Goal: Find specific page/section: Find specific page/section

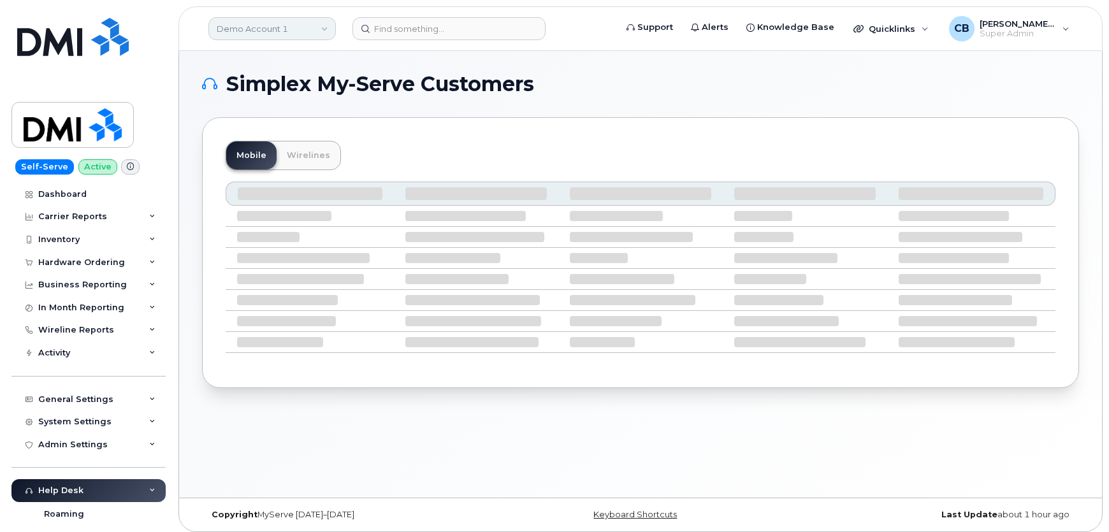
click at [277, 24] on link "Demo Account 1" at bounding box center [271, 28] width 127 height 23
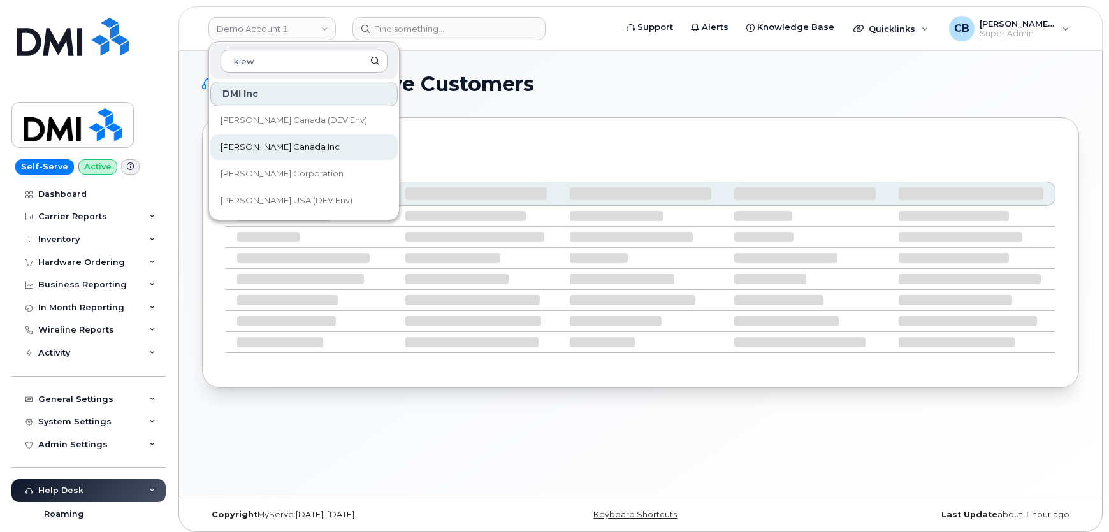
type input "kiew"
click at [266, 145] on span "[PERSON_NAME] Canada Inc" at bounding box center [279, 147] width 119 height 13
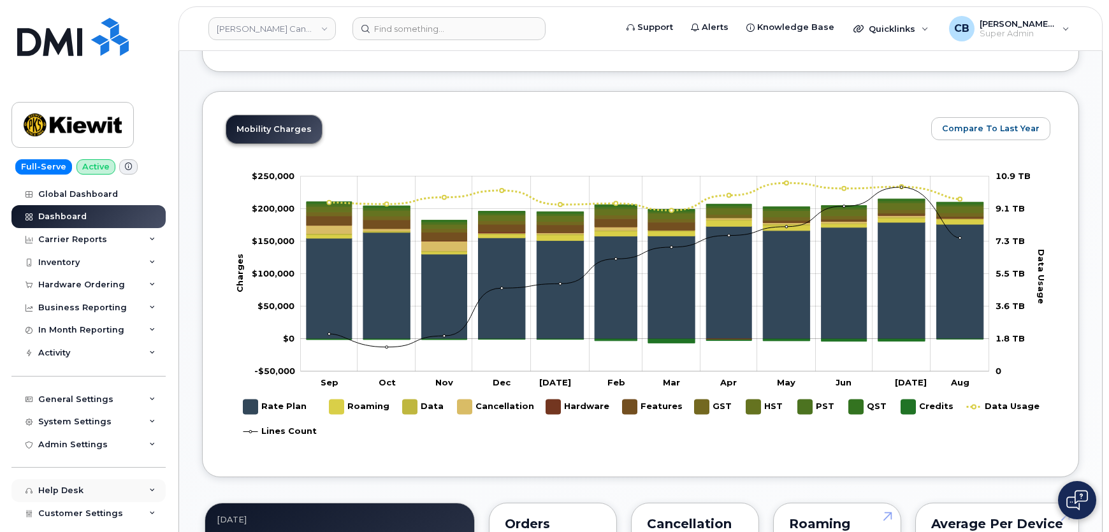
scroll to position [83, 0]
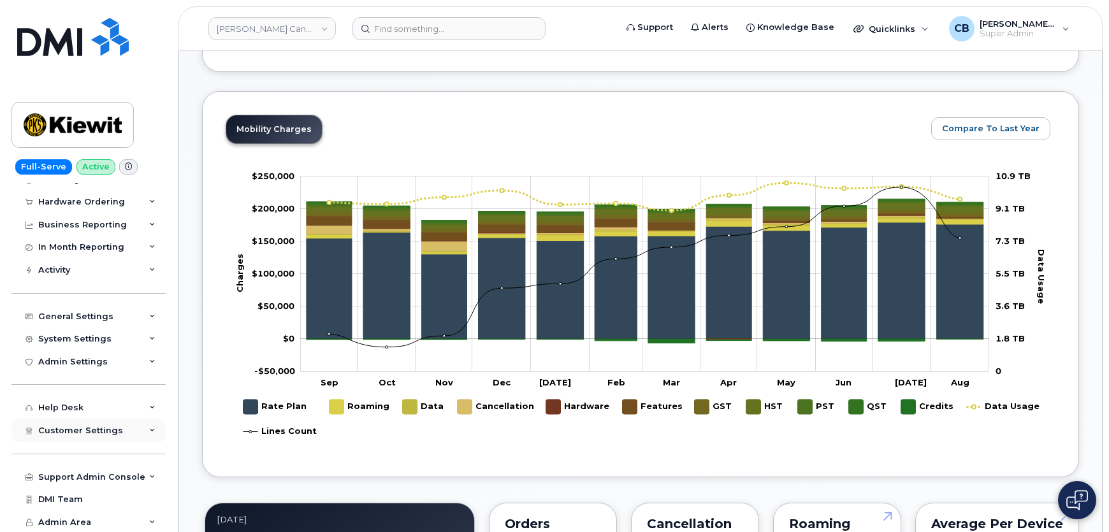
click at [149, 428] on icon at bounding box center [152, 431] width 6 height 6
click at [75, 452] on div "General" at bounding box center [61, 454] width 35 height 11
click at [54, 451] on div "General" at bounding box center [61, 454] width 35 height 11
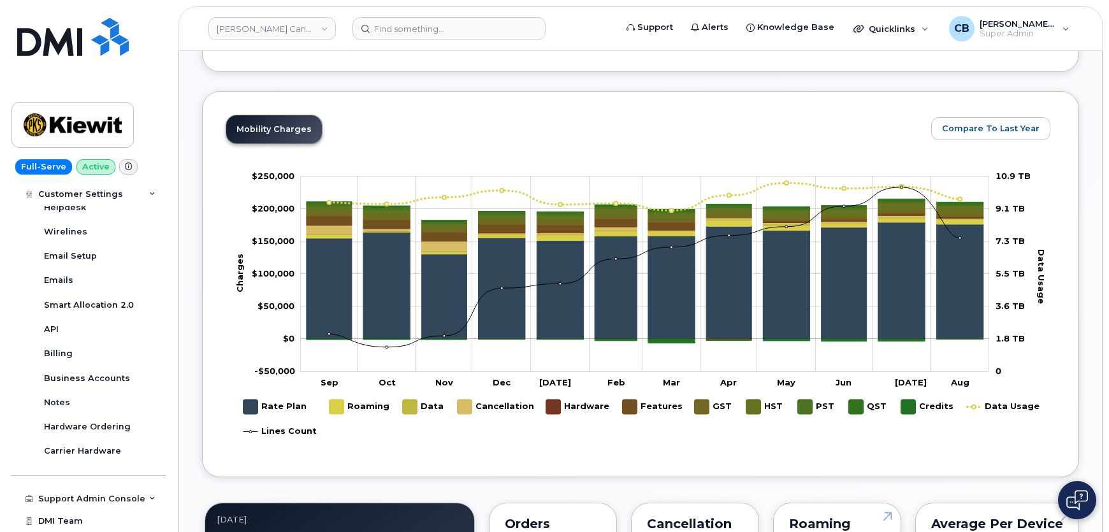
scroll to position [449, 0]
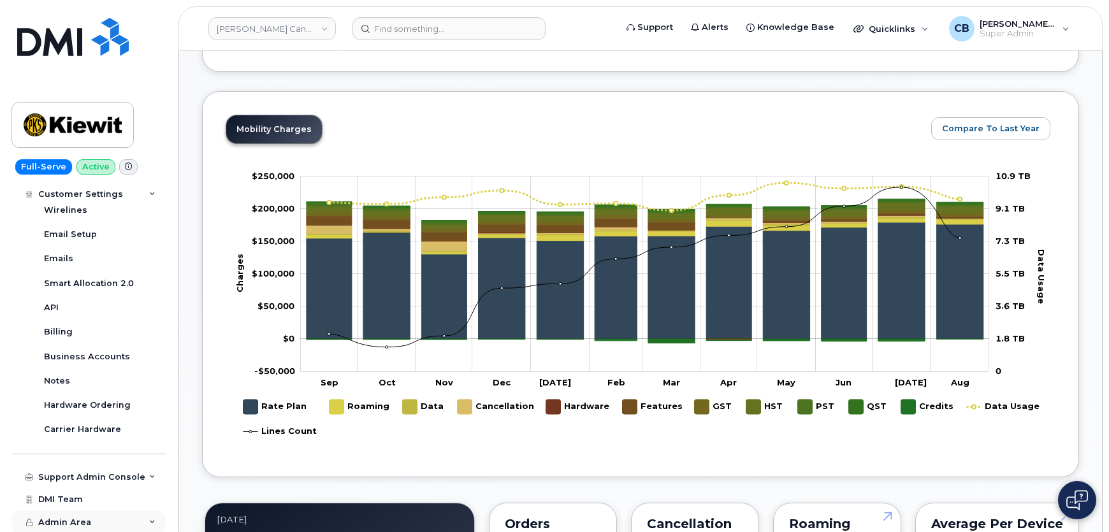
click at [150, 519] on icon at bounding box center [152, 522] width 6 height 6
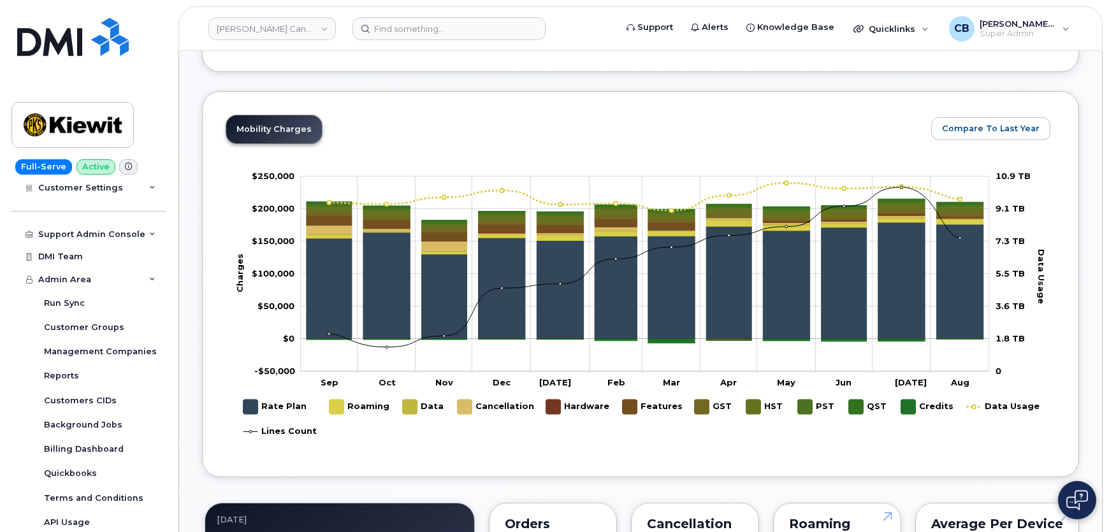
scroll to position [693, 0]
click at [150, 275] on icon at bounding box center [152, 278] width 6 height 6
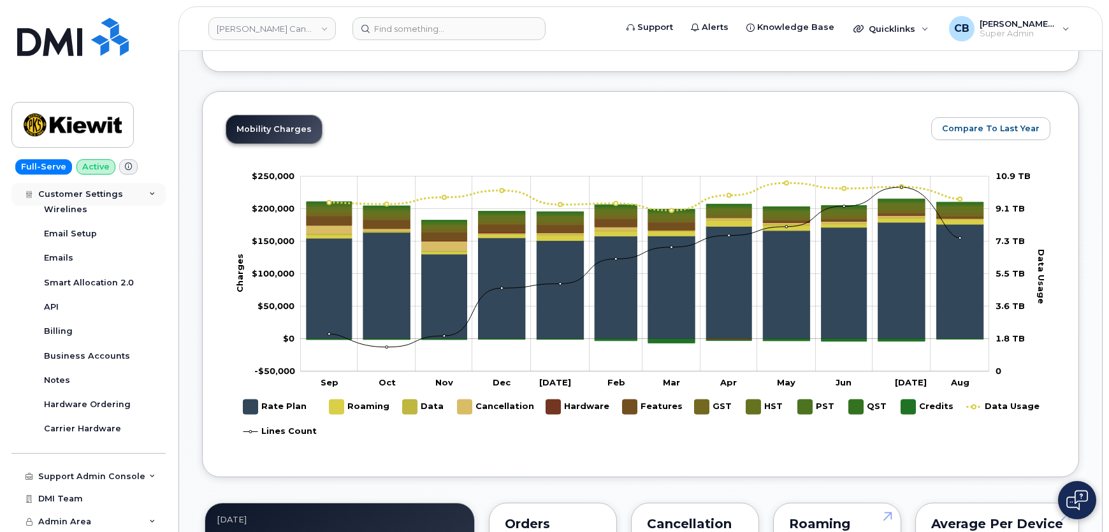
click at [149, 191] on icon at bounding box center [152, 194] width 6 height 6
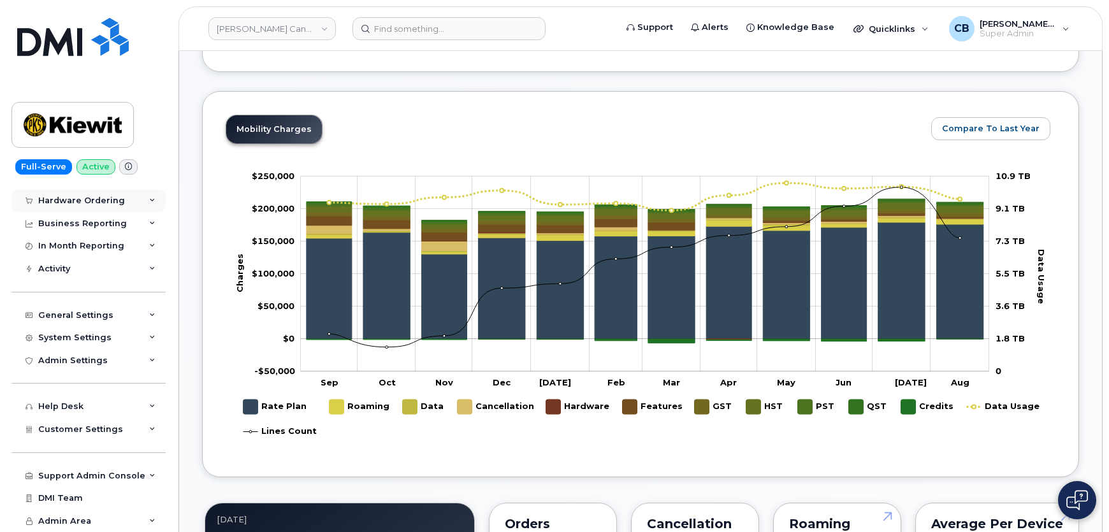
scroll to position [83, 0]
click at [145, 431] on div "Customer Settings" at bounding box center [88, 430] width 154 height 23
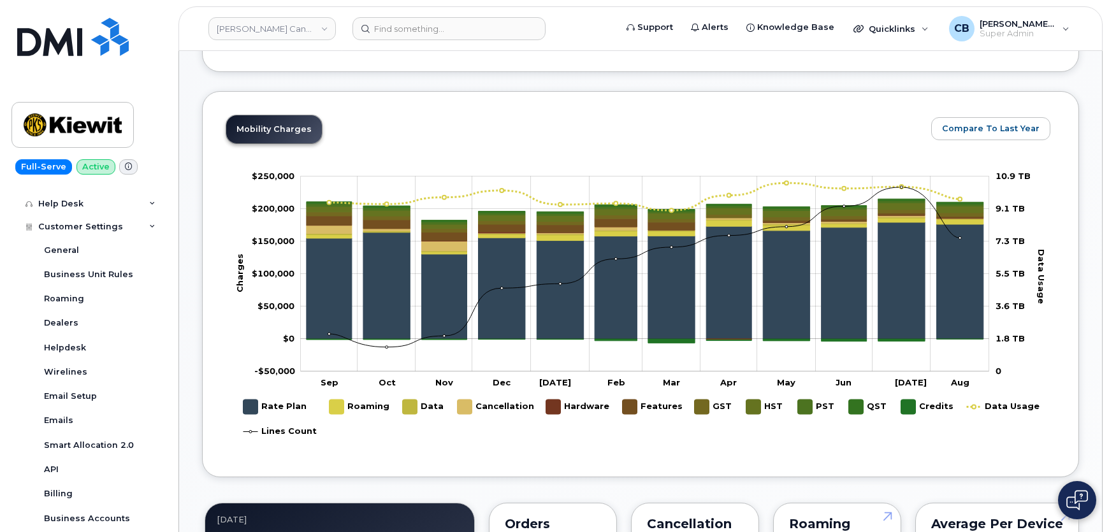
scroll to position [271, 0]
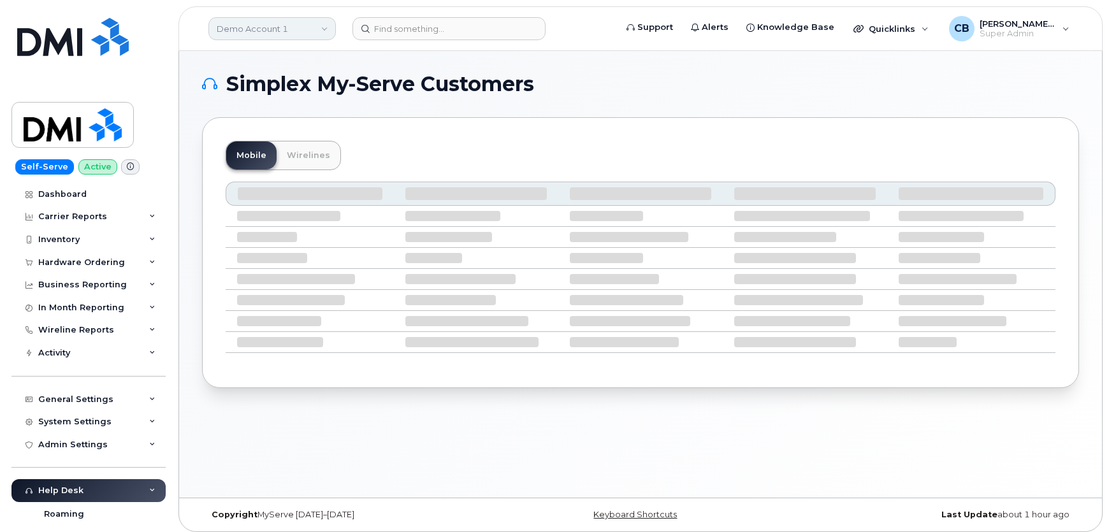
click at [272, 26] on link "Demo Account 1" at bounding box center [271, 28] width 127 height 23
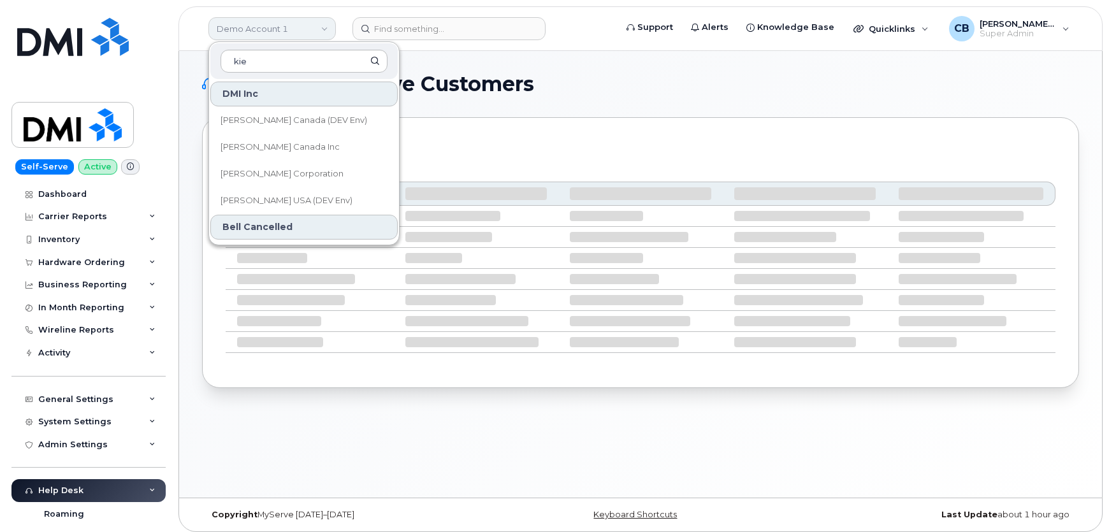
type input "kiew"
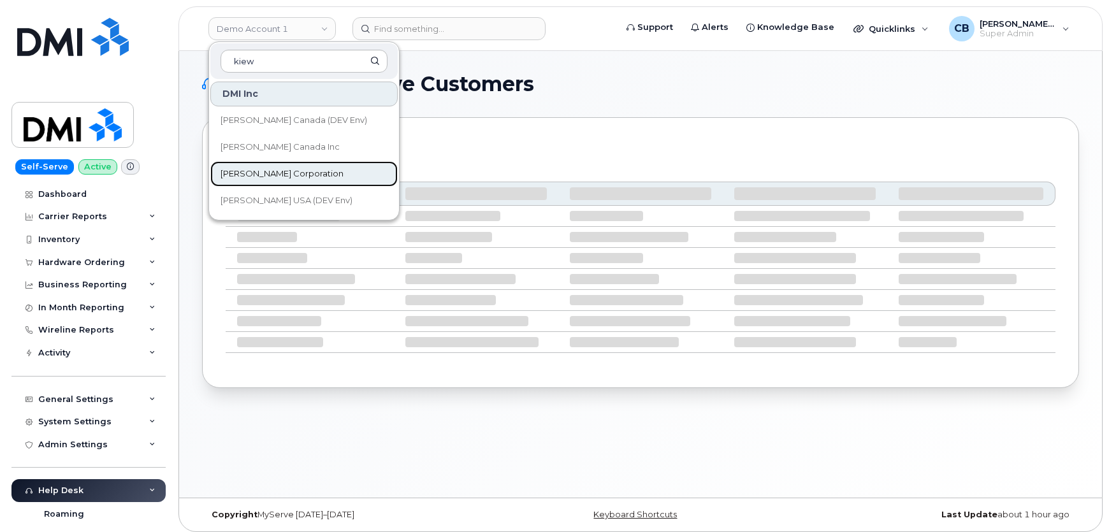
click at [267, 171] on span "[PERSON_NAME] Corporation" at bounding box center [281, 174] width 123 height 13
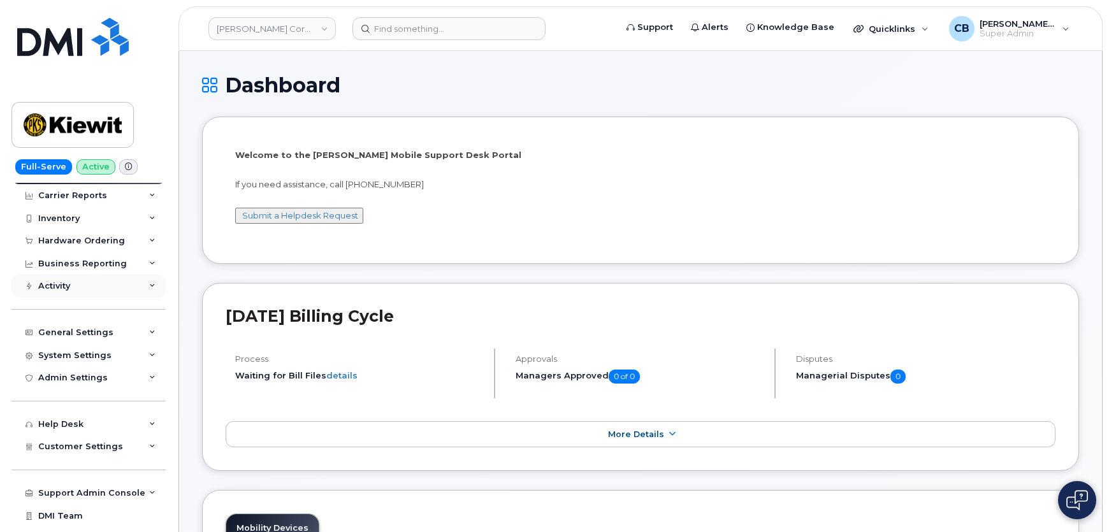
scroll to position [61, 0]
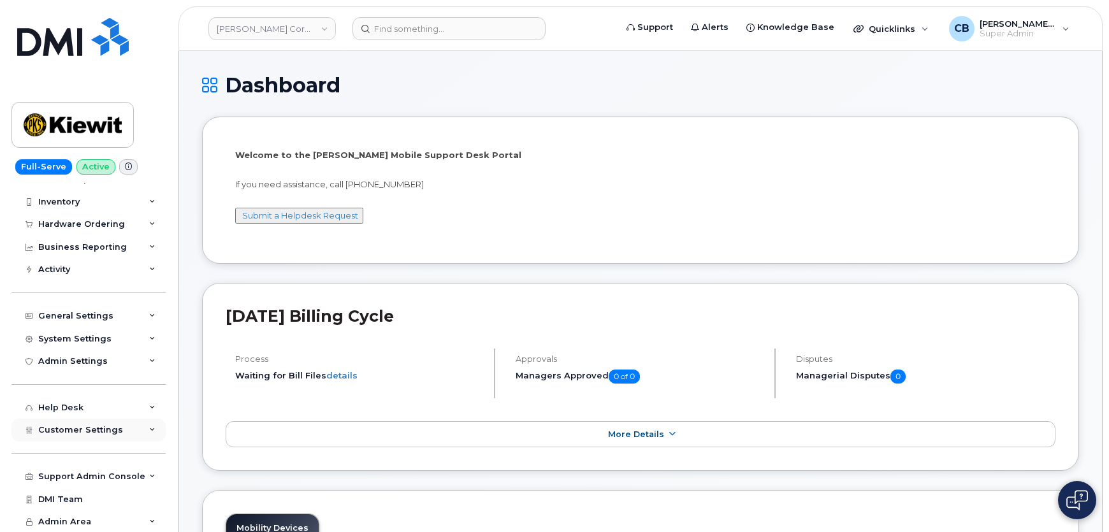
click at [149, 431] on icon at bounding box center [152, 430] width 6 height 6
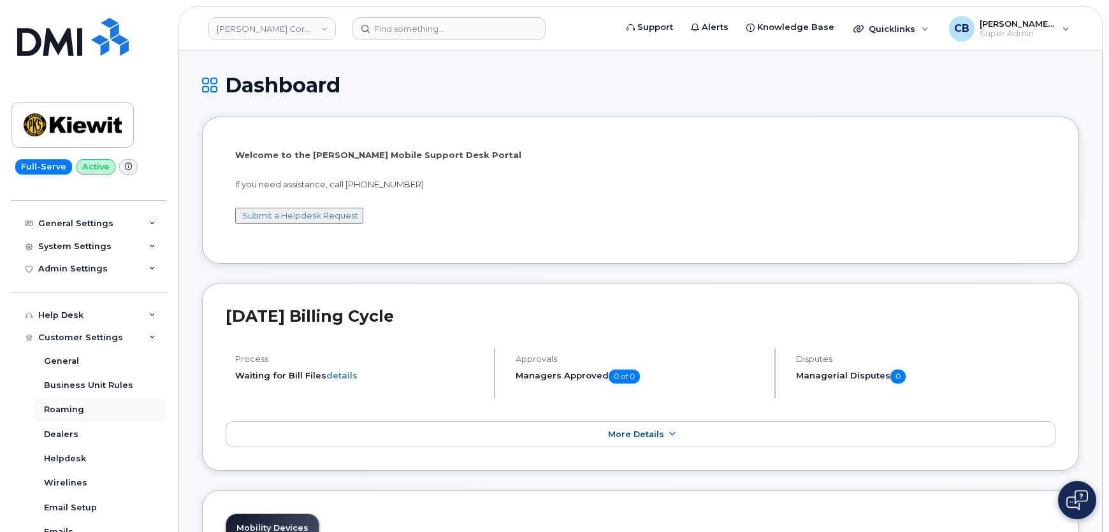
scroll to position [177, 0]
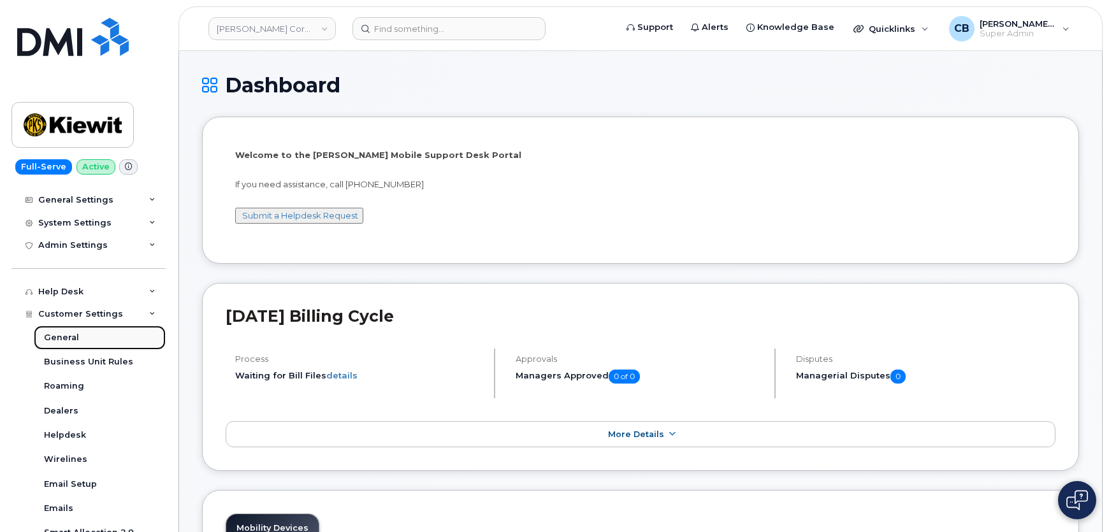
click at [55, 335] on div "General" at bounding box center [61, 337] width 35 height 11
